Goal: Transaction & Acquisition: Subscribe to service/newsletter

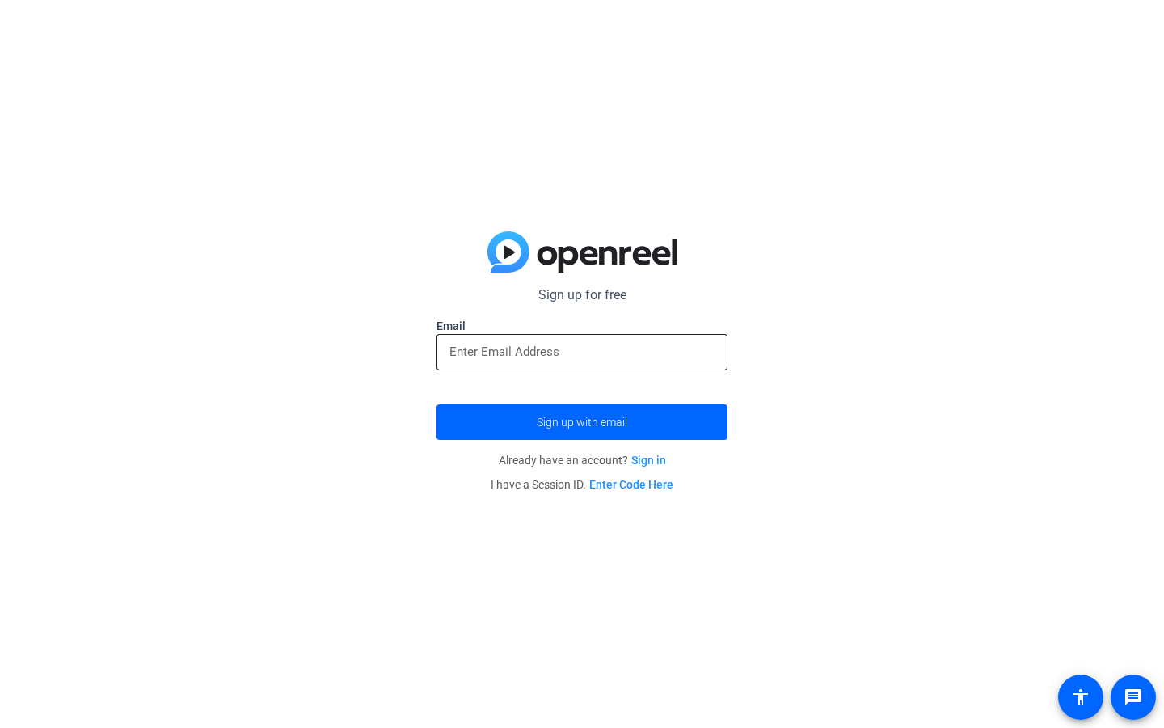
click at [585, 364] on div at bounding box center [582, 352] width 265 height 36
click at [581, 357] on input "email" at bounding box center [582, 351] width 265 height 19
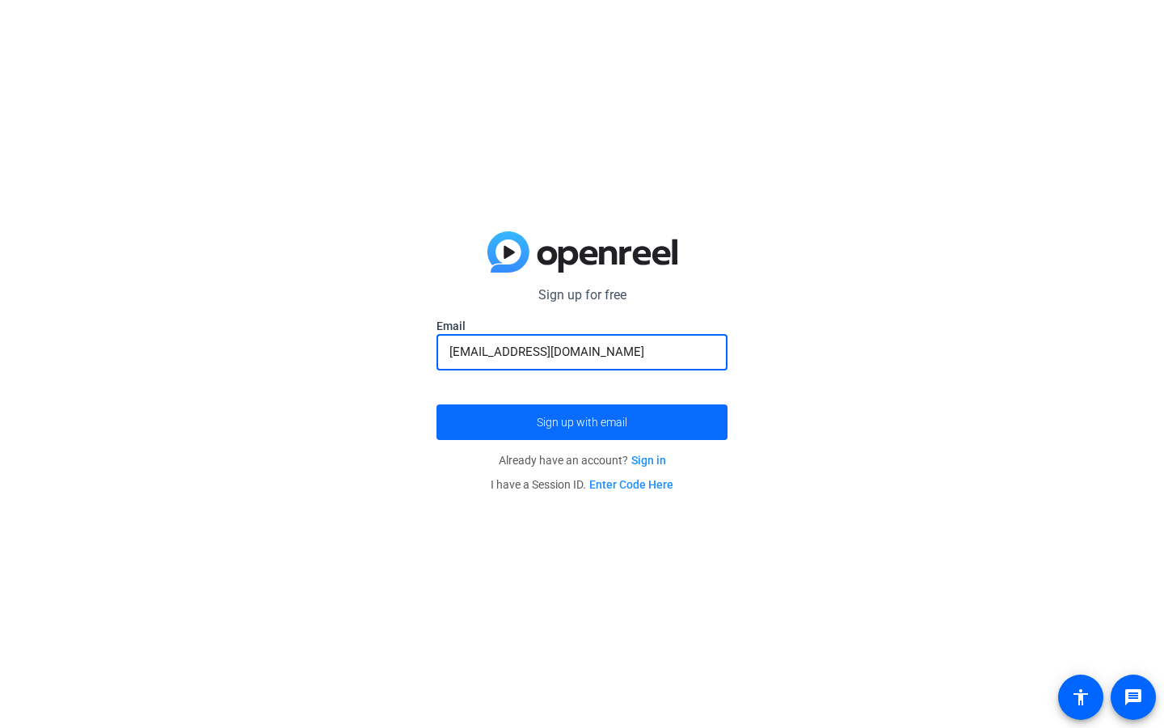
click at [600, 422] on span "Sign up with email" at bounding box center [582, 422] width 91 height 0
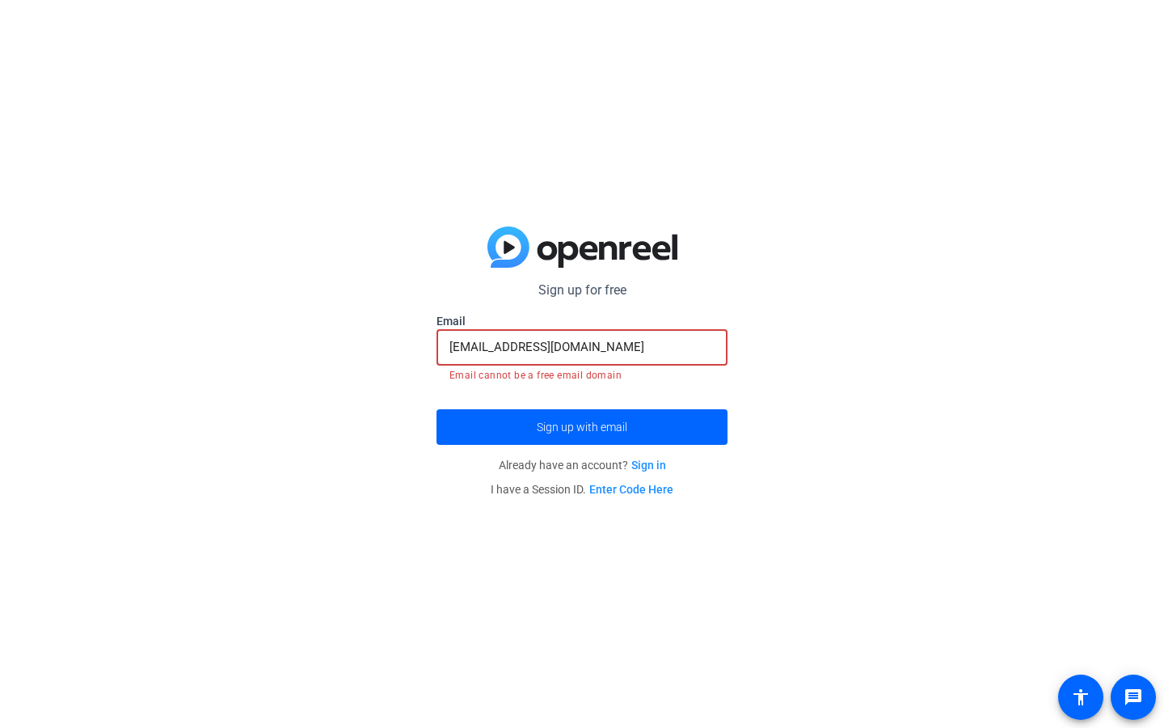
click at [625, 346] on input "[EMAIL_ADDRESS][DOMAIN_NAME]" at bounding box center [582, 346] width 265 height 19
type input "[EMAIL_ADDRESS][DOMAIN_NAME]"
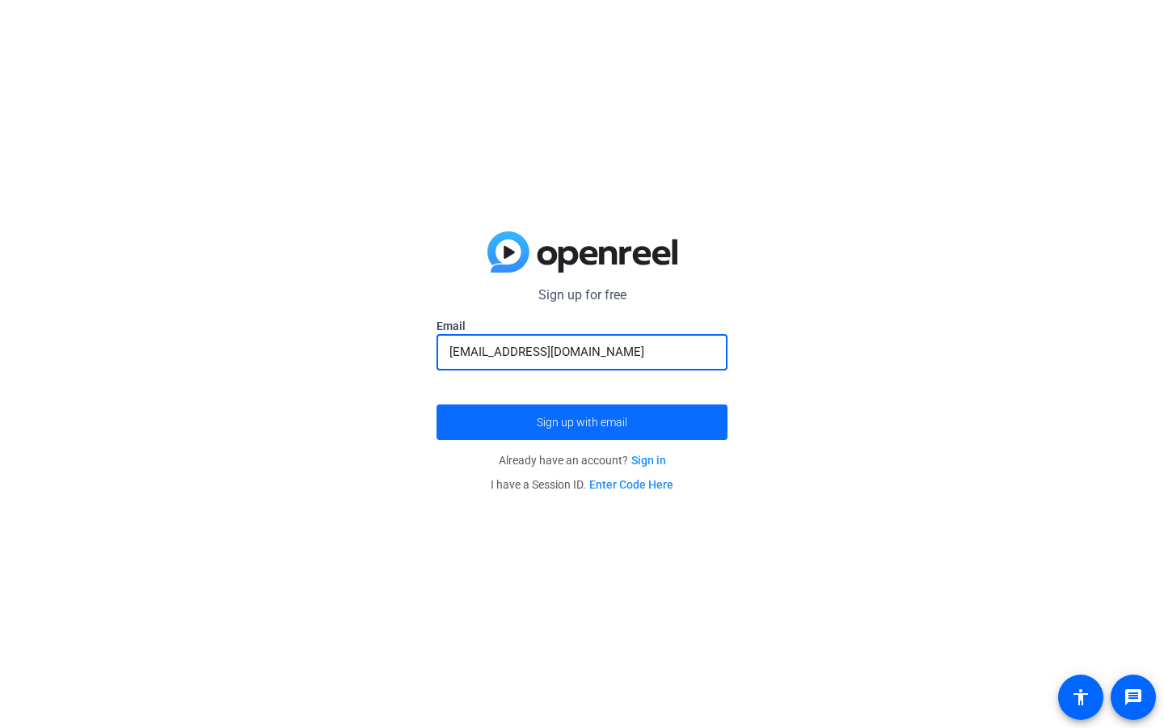
click at [625, 432] on span "submit" at bounding box center [582, 422] width 291 height 39
